Goal: Task Accomplishment & Management: Manage account settings

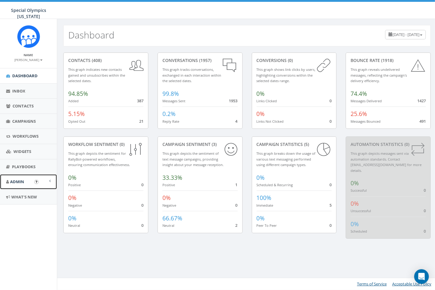
click at [19, 181] on span "Admin" at bounding box center [17, 182] width 14 height 6
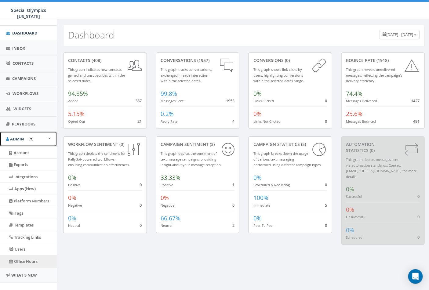
scroll to position [59, 0]
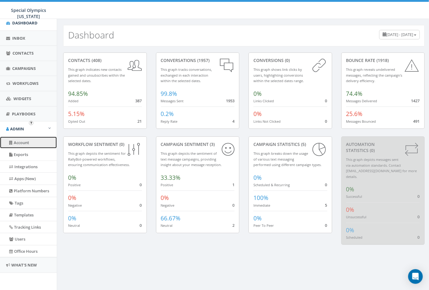
click at [26, 137] on link "Account" at bounding box center [28, 143] width 57 height 12
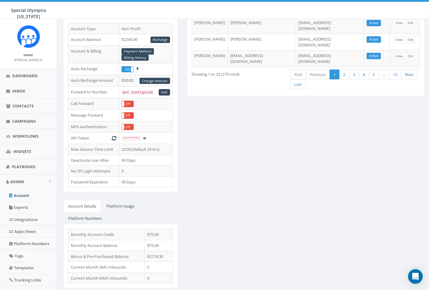
scroll to position [88, 0]
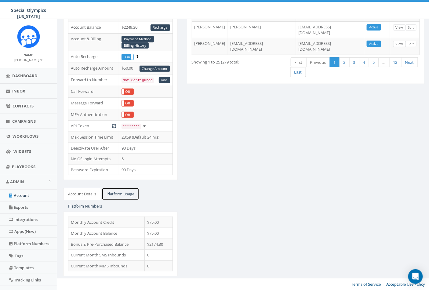
click at [112, 190] on link "Platform Usage" at bounding box center [121, 194] width 38 height 13
click at [78, 190] on link "Account Details" at bounding box center [82, 194] width 38 height 13
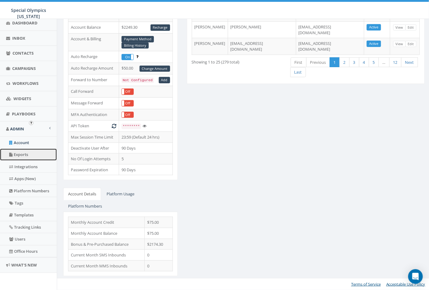
click at [31, 149] on link "Exports" at bounding box center [28, 155] width 57 height 12
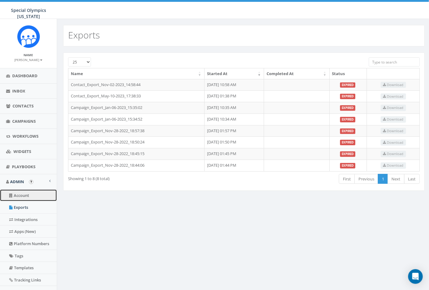
click at [25, 193] on link "Account" at bounding box center [28, 196] width 57 height 12
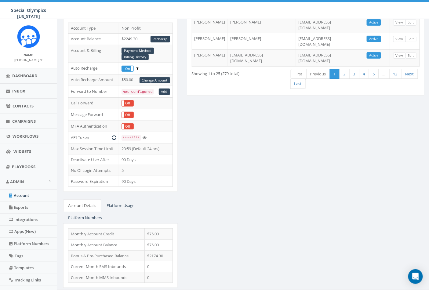
scroll to position [88, 0]
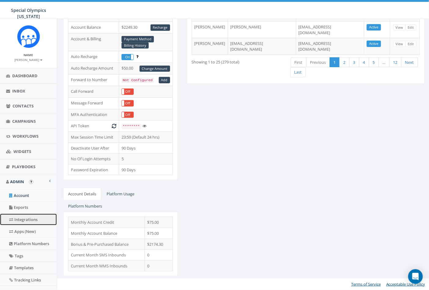
click at [37, 218] on link "Integrations" at bounding box center [28, 220] width 57 height 12
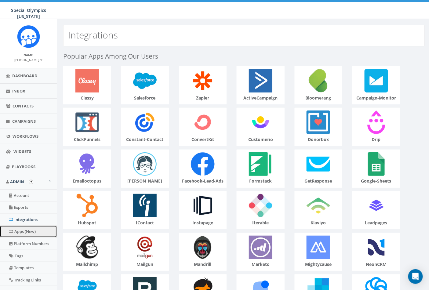
click at [32, 233] on link "Apps (New)" at bounding box center [28, 232] width 57 height 12
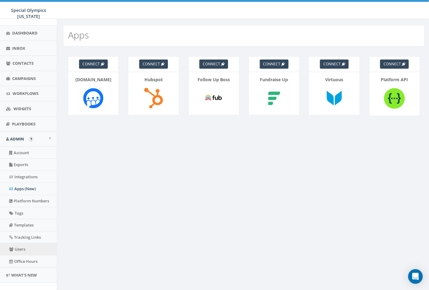
scroll to position [59, 0]
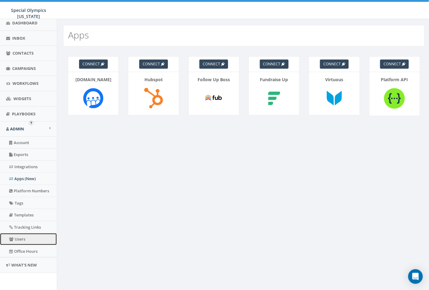
click at [20, 240] on link "Users" at bounding box center [28, 240] width 57 height 12
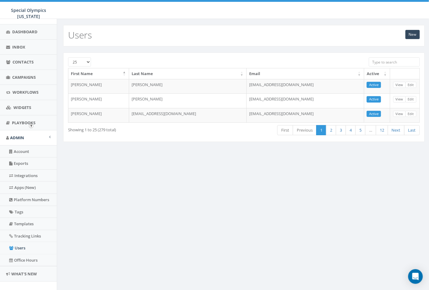
scroll to position [59, 0]
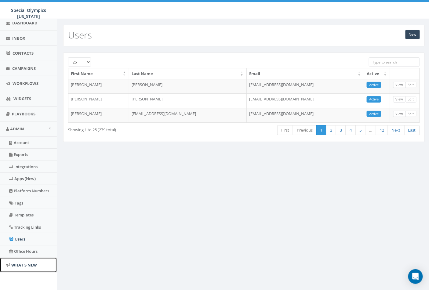
click at [26, 268] on span "What's New" at bounding box center [24, 266] width 26 height 6
click at [5, 124] on link "Admin" at bounding box center [28, 129] width 57 height 15
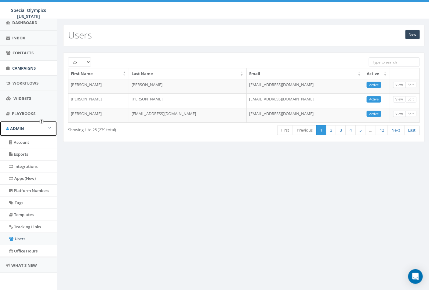
scroll to position [0, 0]
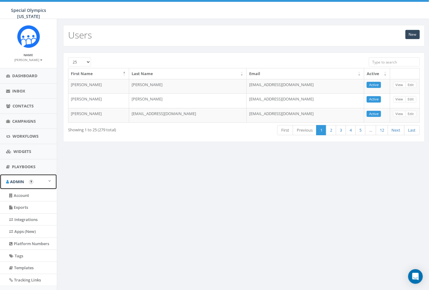
click at [22, 180] on span "Admin" at bounding box center [17, 182] width 14 height 6
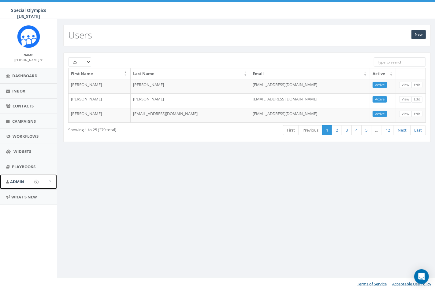
click at [22, 179] on span "Admin" at bounding box center [17, 182] width 14 height 6
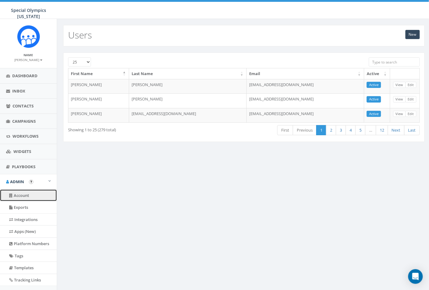
click at [19, 190] on link "Account" at bounding box center [28, 196] width 57 height 12
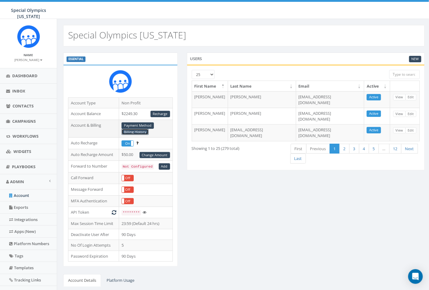
click at [135, 131] on link "Billing History" at bounding box center [135, 132] width 27 height 6
